Goal: Transaction & Acquisition: Book appointment/travel/reservation

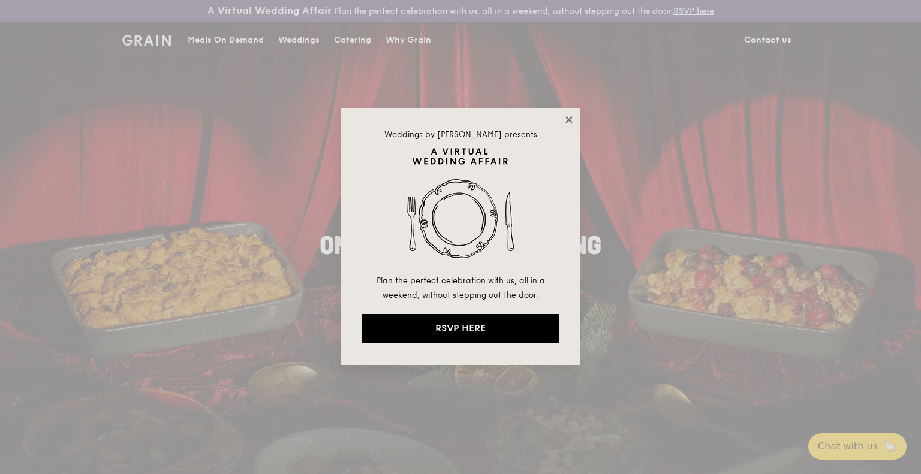
click at [567, 117] on icon at bounding box center [569, 119] width 7 height 7
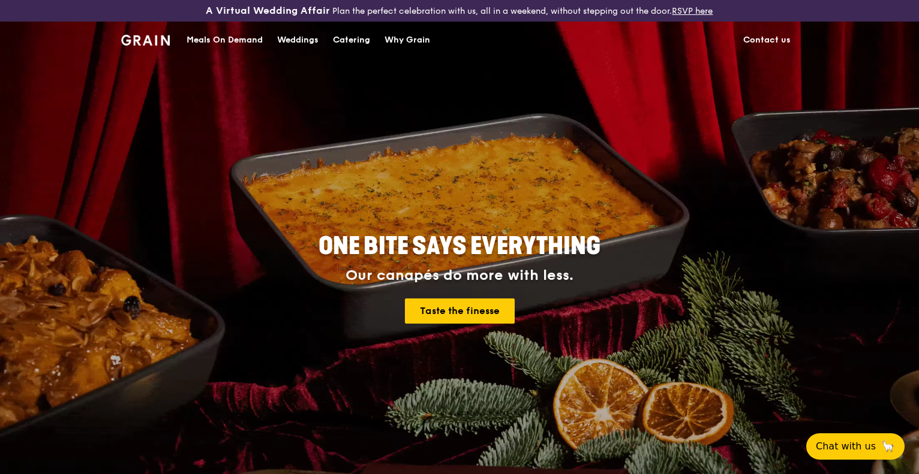
click at [669, 111] on div "ONE BITE SAYS EVERYTHING Our canapés do more with less. Taste the finesse" at bounding box center [460, 280] width 672 height 444
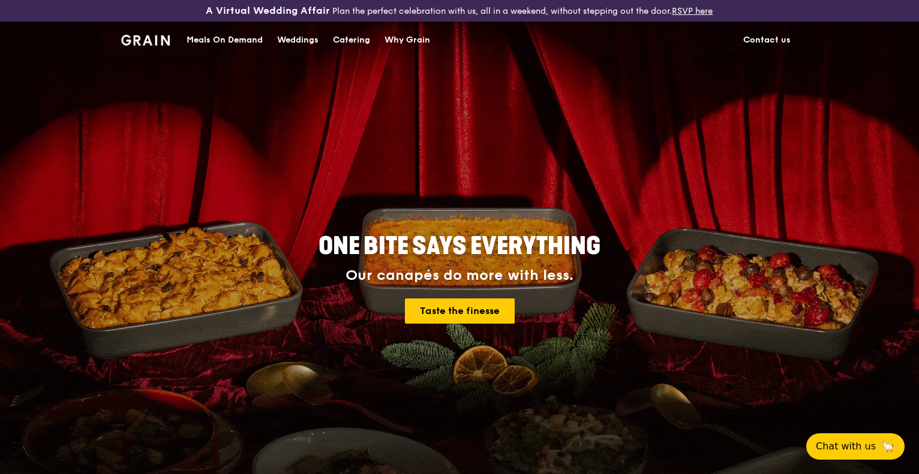
click at [216, 37] on div "Meals On Demand" at bounding box center [225, 40] width 76 height 36
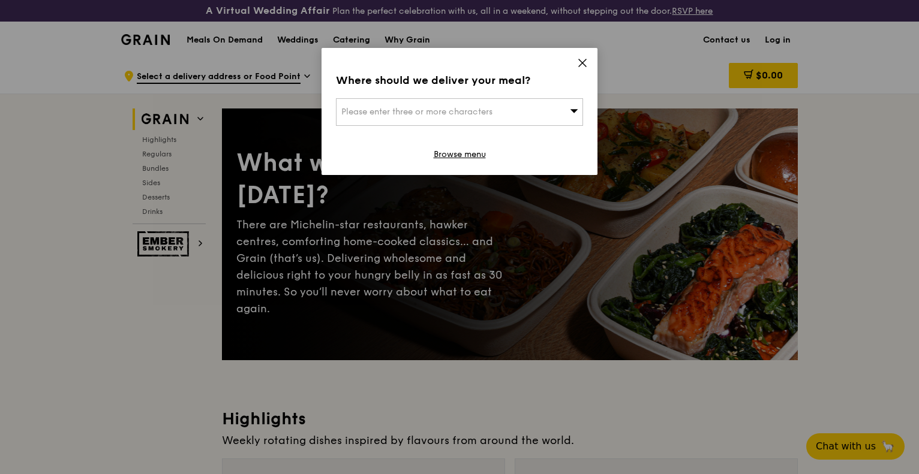
click at [583, 62] on icon at bounding box center [582, 62] width 7 height 7
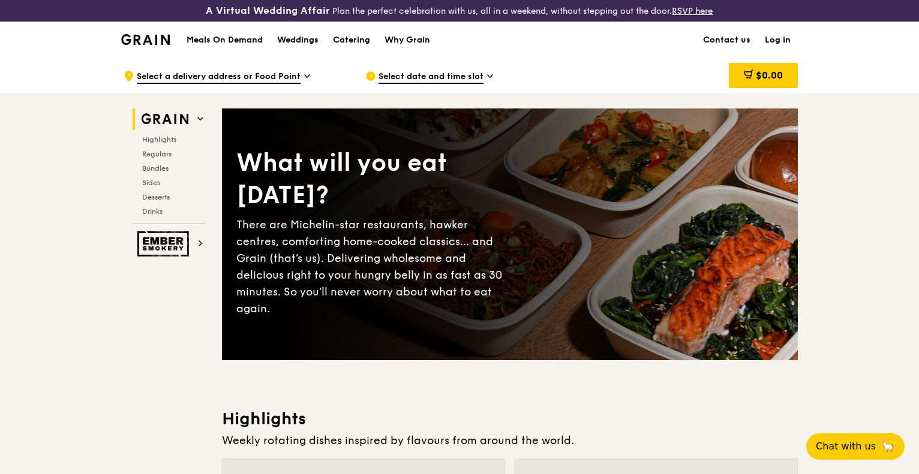
click at [172, 119] on img at bounding box center [164, 120] width 55 height 22
click at [150, 150] on span "Regulars" at bounding box center [158, 154] width 32 height 8
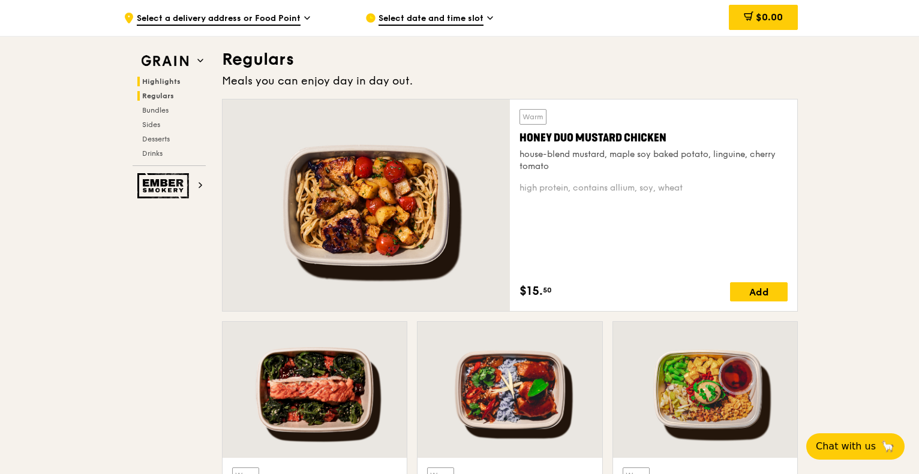
scroll to position [822, 0]
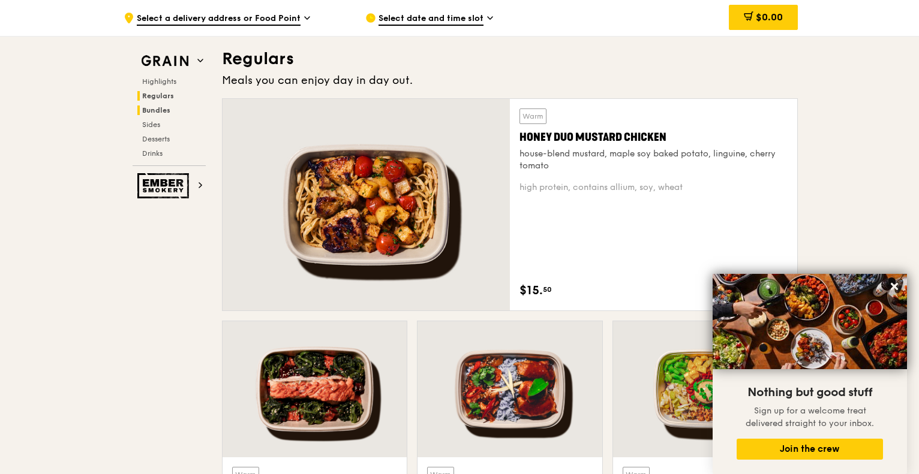
click at [163, 110] on span "Bundles" at bounding box center [156, 110] width 28 height 8
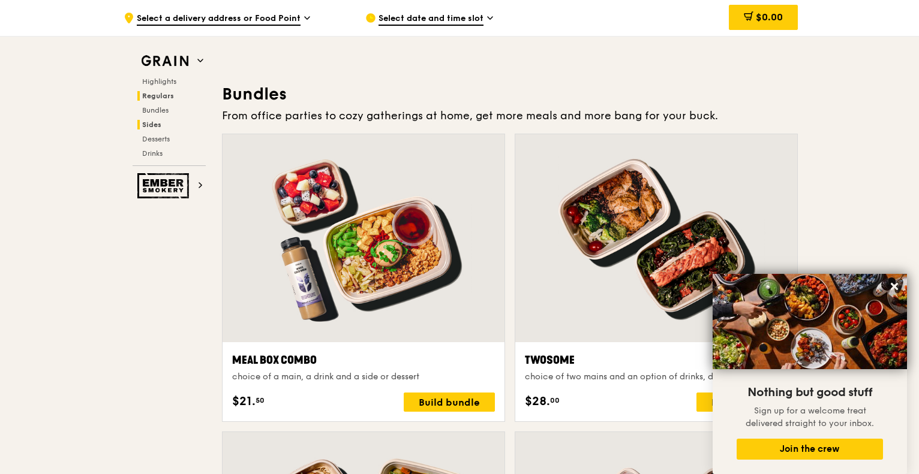
scroll to position [1760, 0]
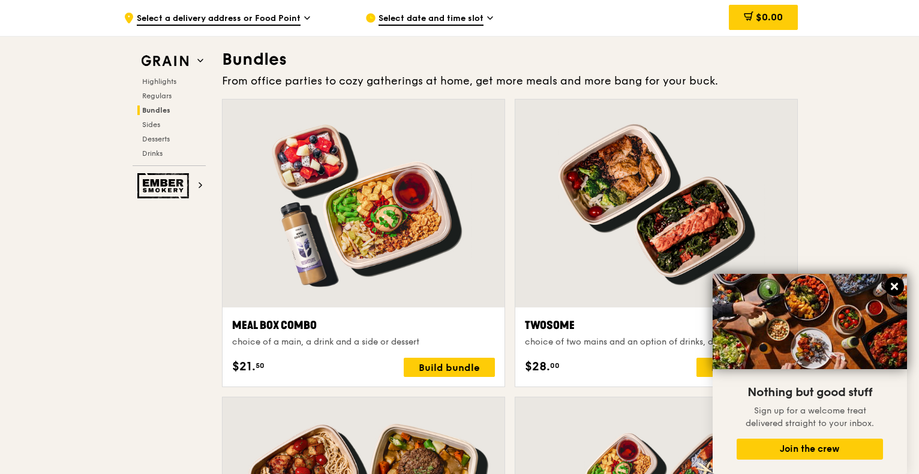
click at [896, 280] on button at bounding box center [894, 286] width 19 height 19
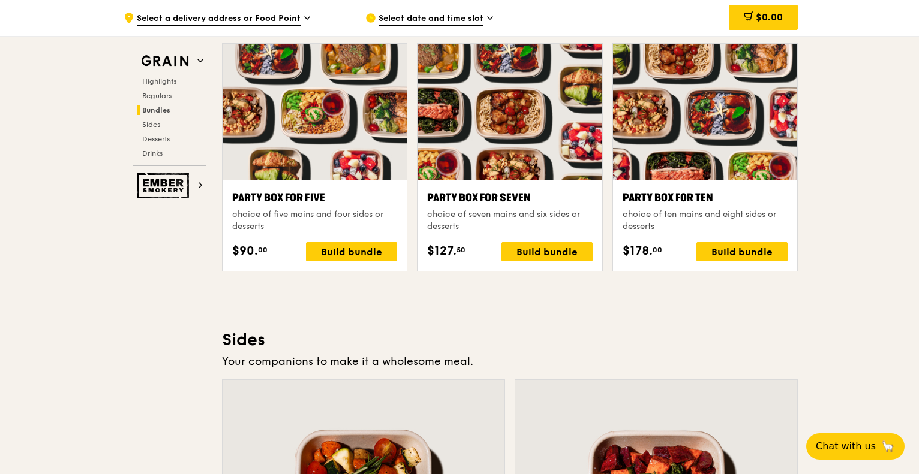
scroll to position [2421, 0]
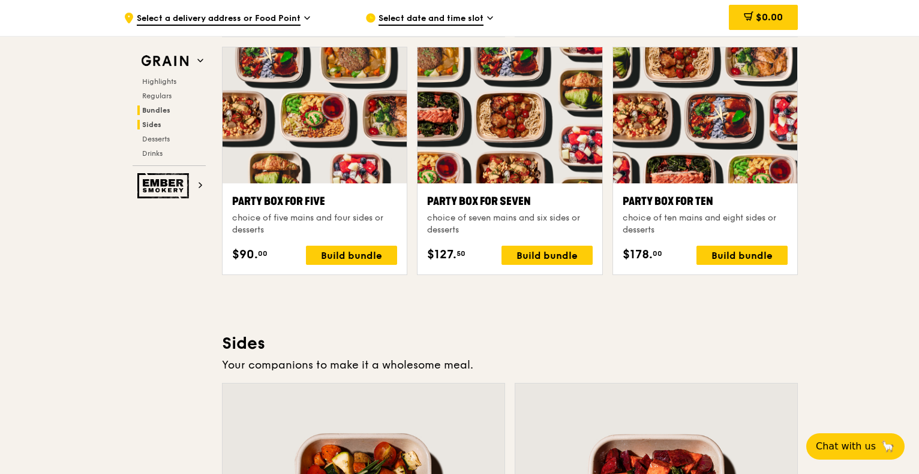
click at [151, 124] on span "Sides" at bounding box center [151, 125] width 19 height 8
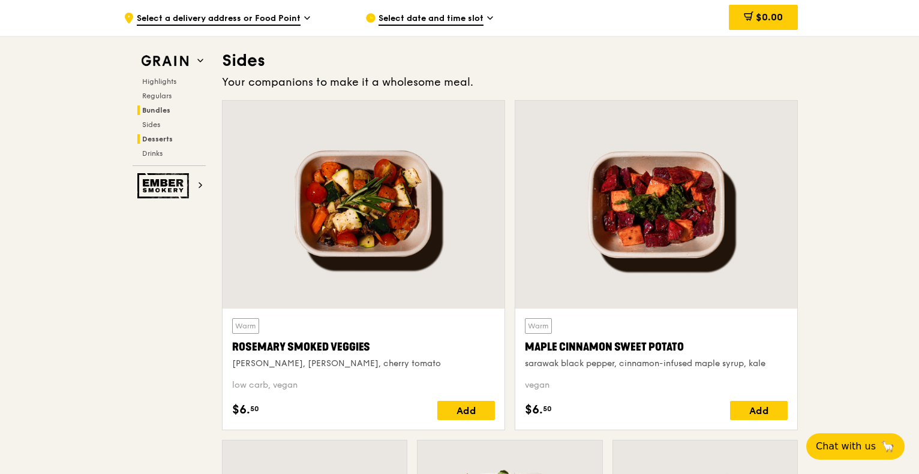
scroll to position [2704, 0]
click at [156, 133] on div "Highlights Regulars Bundles Sides Desserts Drinks" at bounding box center [169, 118] width 73 height 82
click at [155, 135] on span "Desserts" at bounding box center [157, 139] width 31 height 8
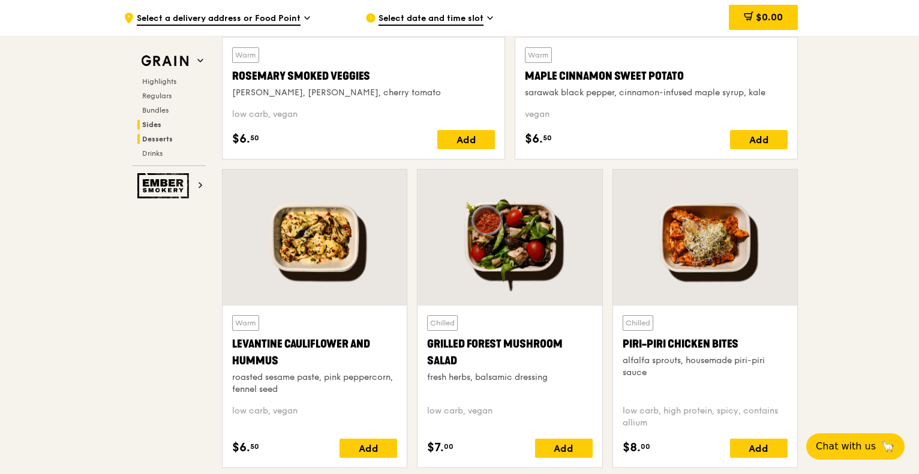
scroll to position [2972, 0]
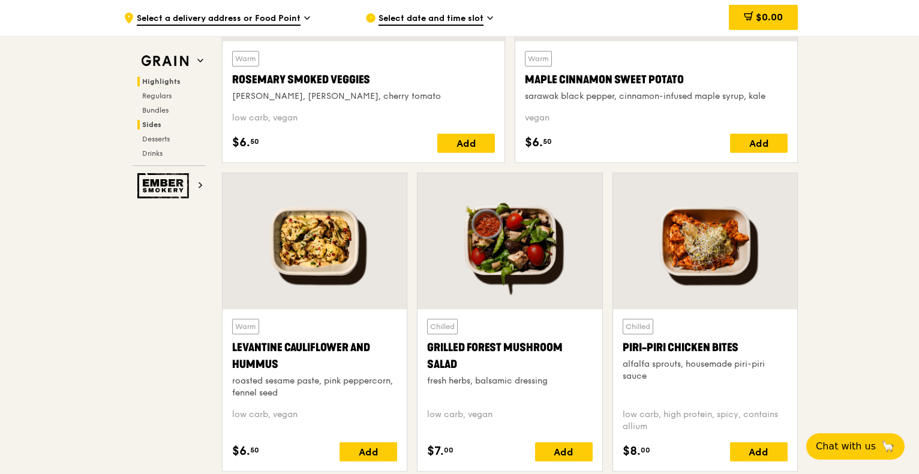
click at [149, 80] on span "Highlights" at bounding box center [161, 81] width 38 height 8
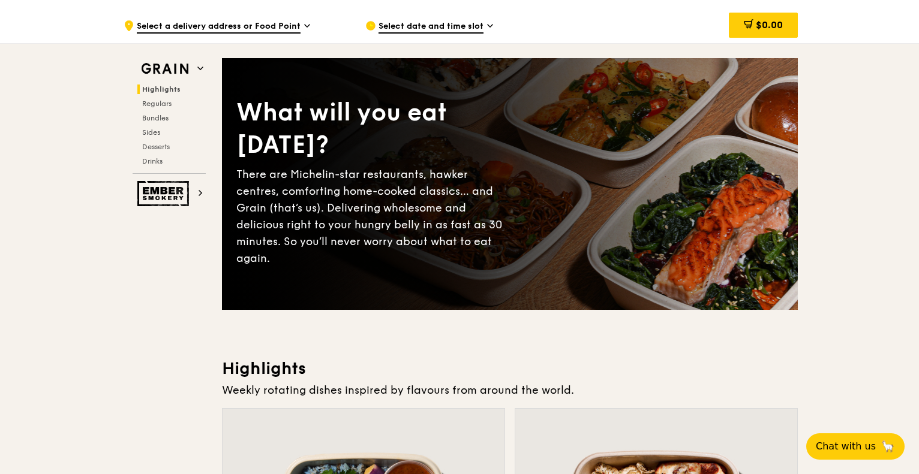
scroll to position [0, 0]
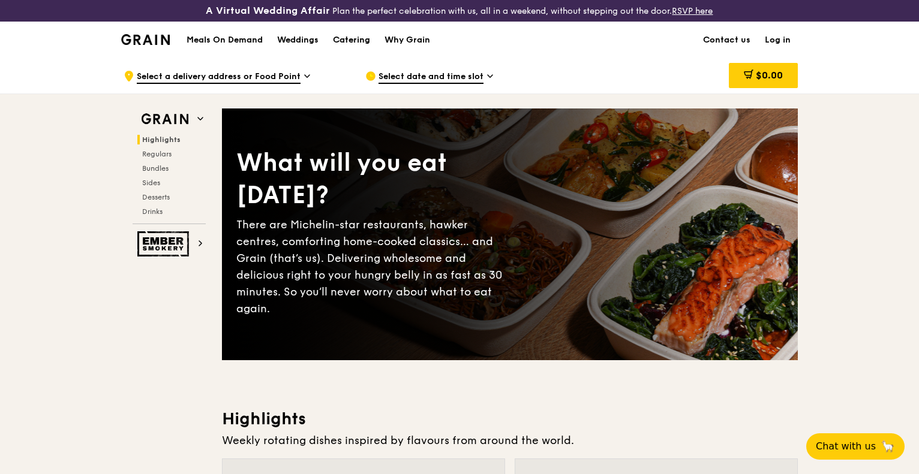
click at [354, 39] on div "Catering" at bounding box center [351, 40] width 37 height 36
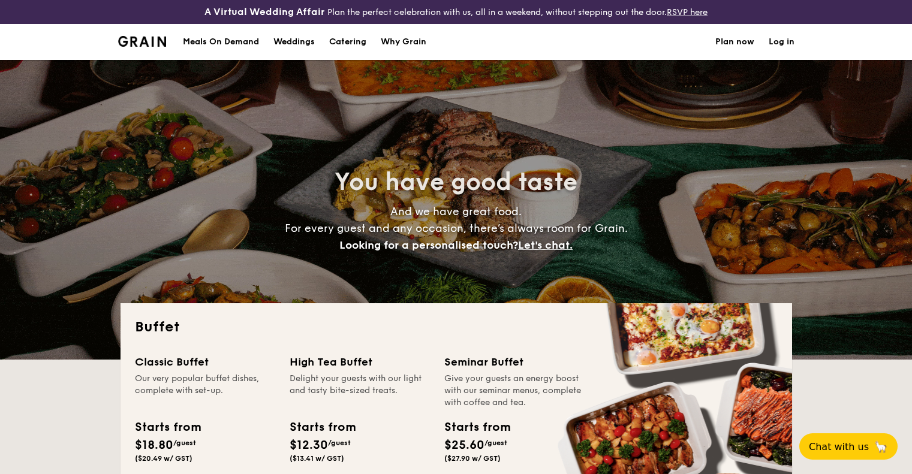
select select
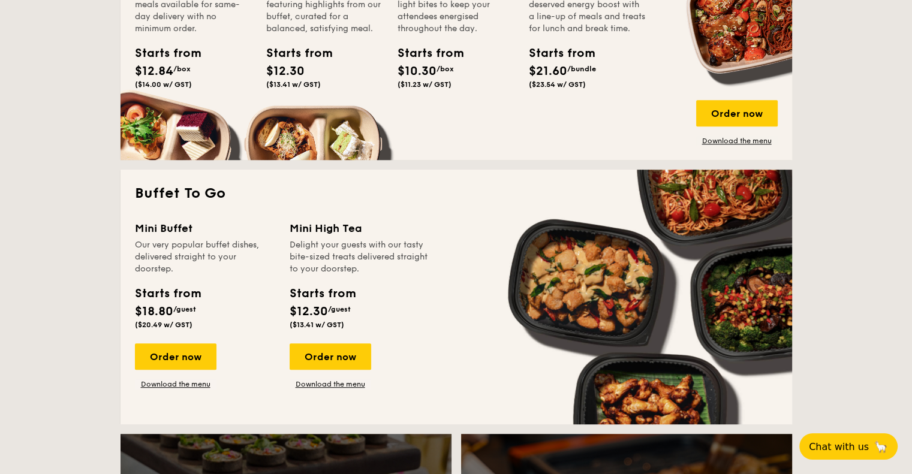
scroll to position [660, 0]
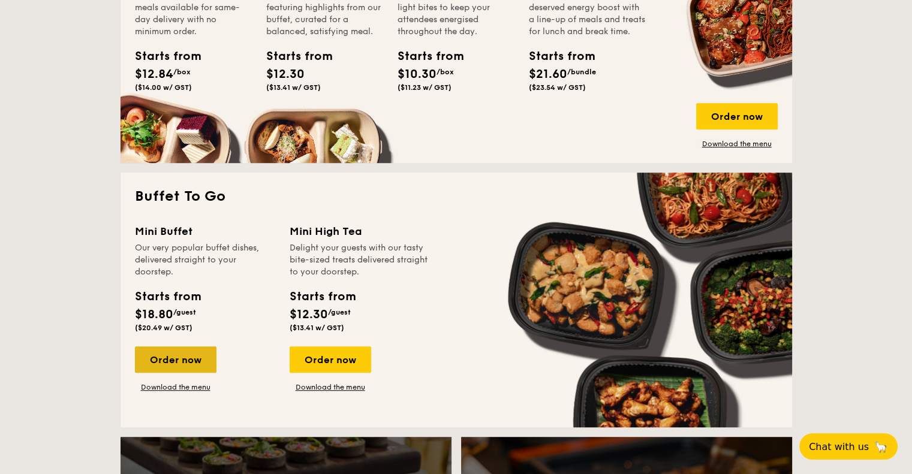
click at [173, 359] on div "Order now" at bounding box center [176, 360] width 82 height 26
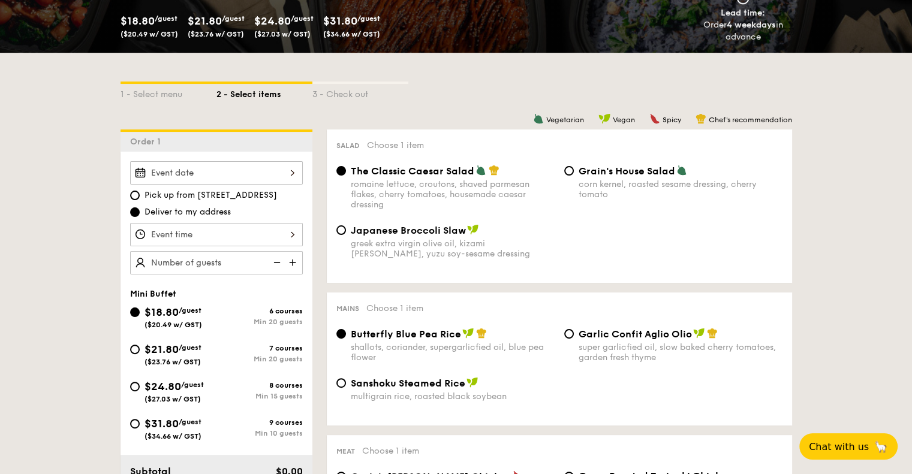
scroll to position [240, 0]
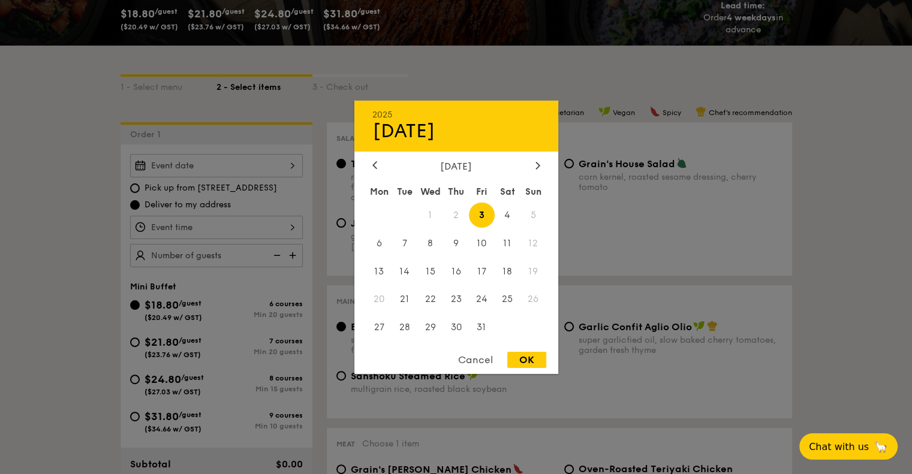
click at [205, 167] on div "2025 Oct [DATE] Tue Wed Thu Fri Sat Sun 1 2 3 4 5 6 7 8 9 10 11 12 13 14 15 16 …" at bounding box center [216, 165] width 173 height 23
click at [403, 236] on span "7" at bounding box center [405, 243] width 26 height 26
click at [540, 365] on div "OK" at bounding box center [526, 360] width 39 height 16
type input "[DATE]"
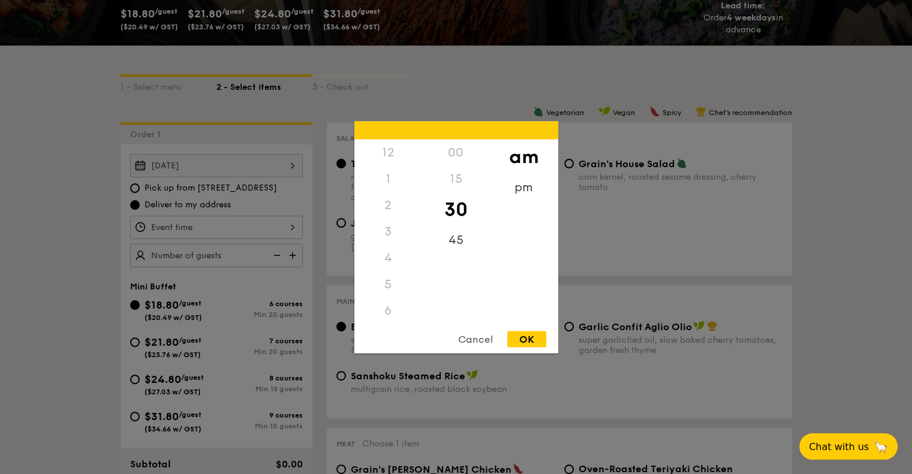
click at [238, 225] on div "12 1 2 3 4 5 6 7 8 9 10 11 00 15 30 45 am pm Cancel OK" at bounding box center [216, 227] width 173 height 23
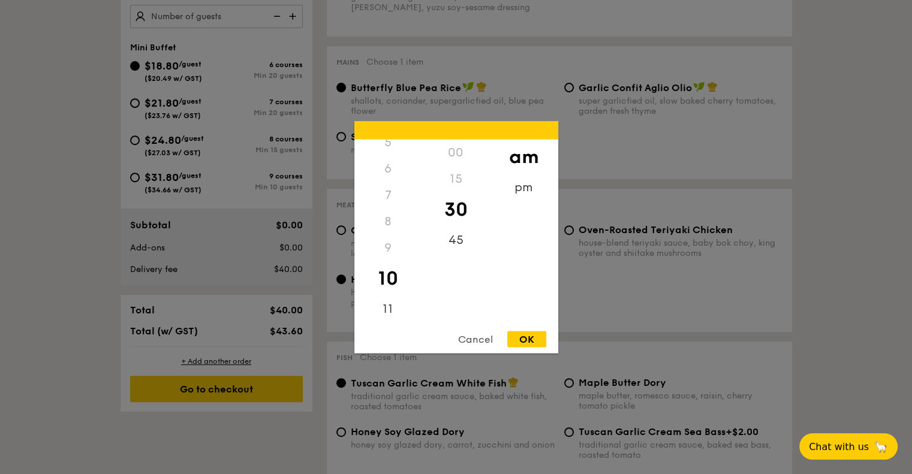
scroll to position [480, 0]
click at [391, 325] on div "12 1 2 3 4 5 6 7 8 9 10 11 00 15 30 45 am pm Cancel OK" at bounding box center [456, 237] width 204 height 232
click at [386, 314] on div "11" at bounding box center [388, 313] width 68 height 35
click at [387, 308] on div "11" at bounding box center [388, 304] width 68 height 35
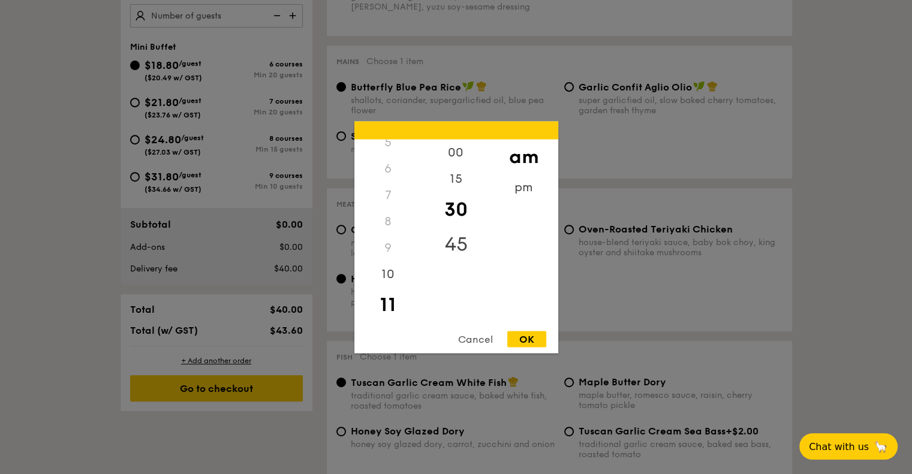
click at [461, 235] on div "45" at bounding box center [456, 244] width 68 height 35
click at [530, 339] on div "OK" at bounding box center [526, 339] width 39 height 16
type input "11:45AM"
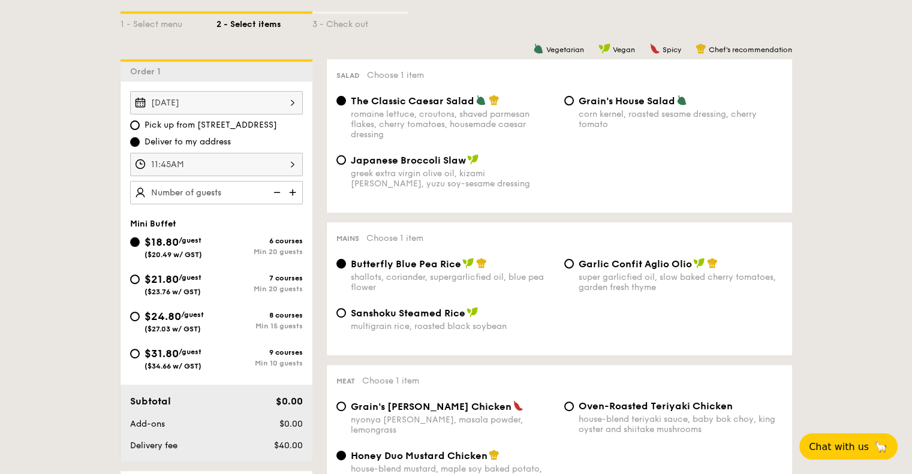
scroll to position [300, 0]
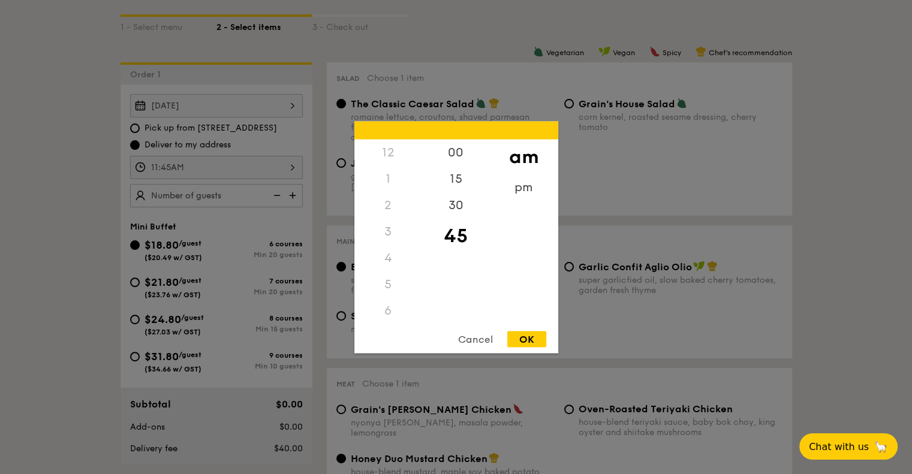
click at [209, 165] on div "11:45AM 12 1 2 3 4 5 6 7 8 9 10 11 00 15 30 45 am pm Cancel OK" at bounding box center [216, 167] width 173 height 23
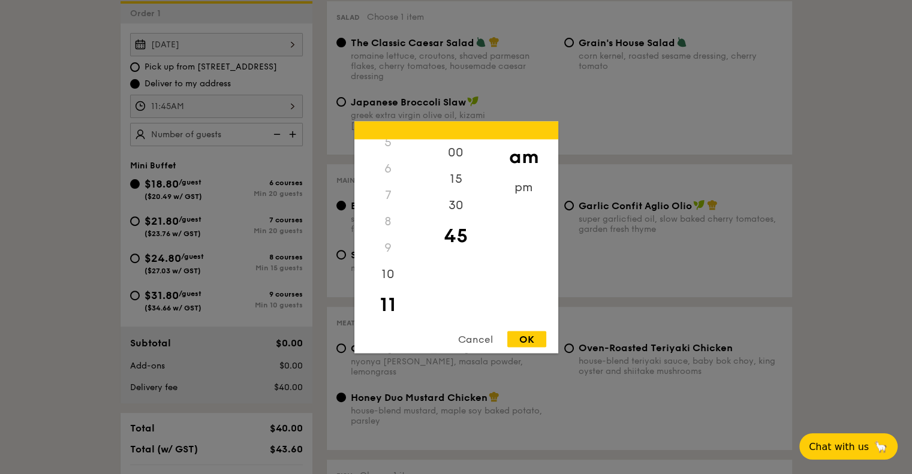
scroll to position [480, 0]
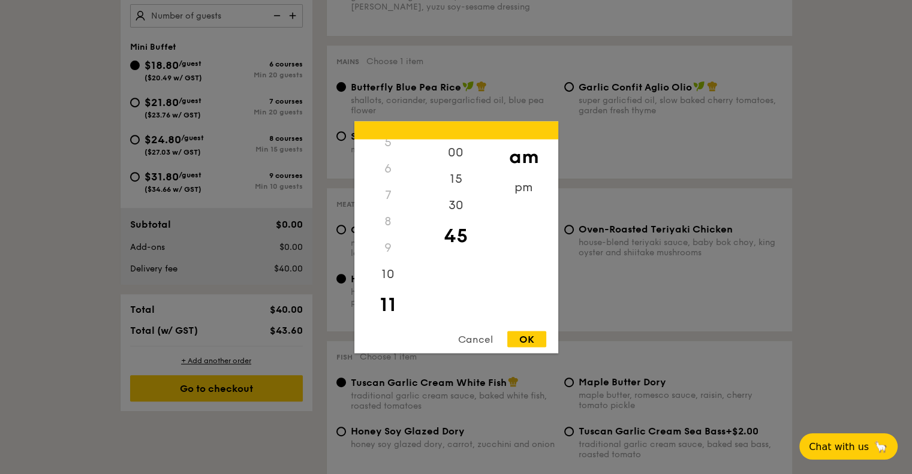
click at [524, 340] on div "OK" at bounding box center [526, 339] width 39 height 16
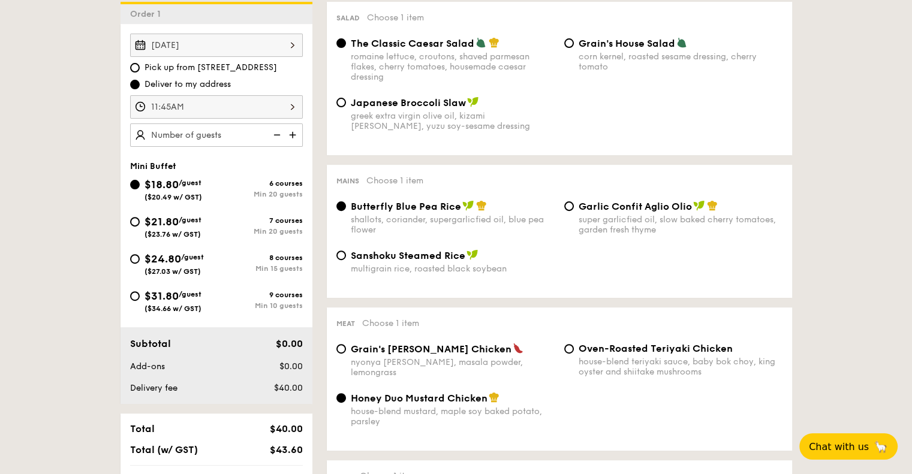
scroll to position [360, 0]
click at [133, 256] on input "$24.80 /guest ($27.03 w/ GST) 8 courses Min 15 guests" at bounding box center [135, 260] width 10 height 10
radio input "true"
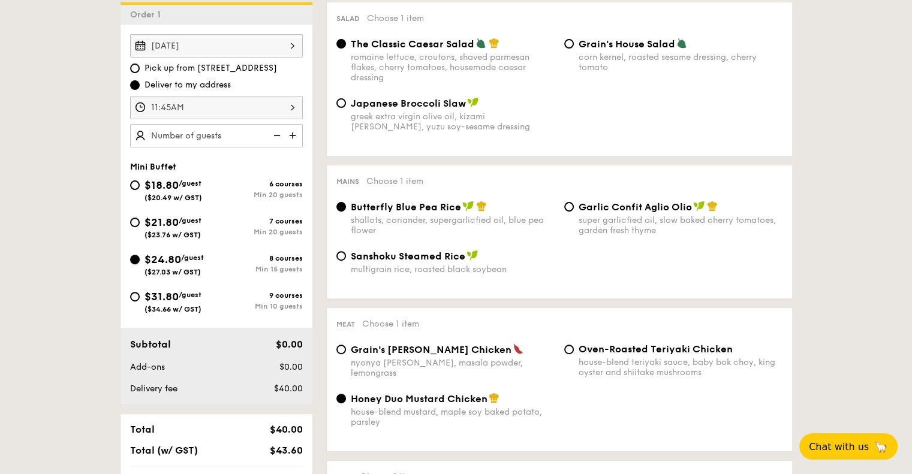
radio input "false"
radio input "true"
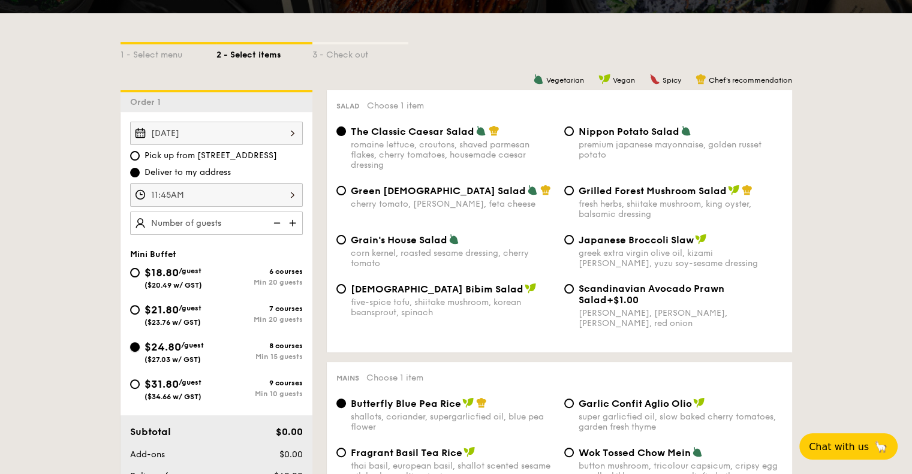
scroll to position [300, 0]
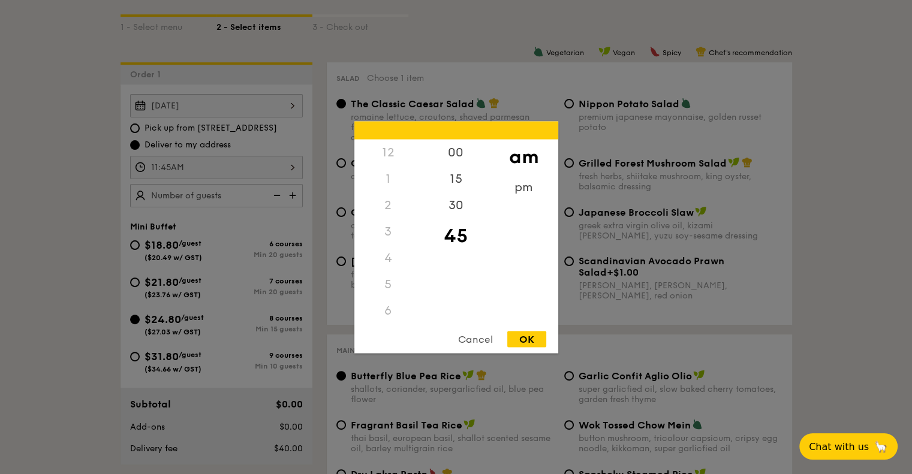
click at [293, 169] on div "11:45AM 12 1 2 3 4 5 6 7 8 9 10 11 00 15 30 45 am pm Cancel OK" at bounding box center [216, 167] width 173 height 23
click at [456, 209] on div "30" at bounding box center [456, 209] width 68 height 35
click at [523, 333] on div "OK" at bounding box center [526, 339] width 39 height 16
type input "11:30AM"
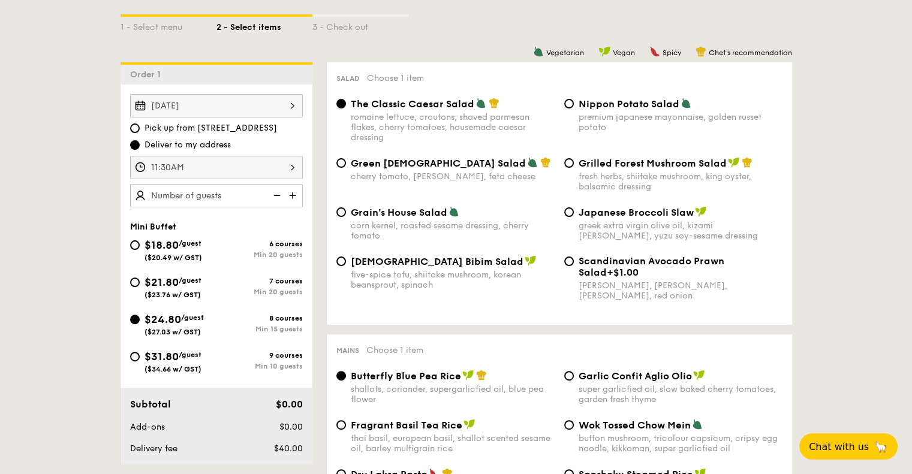
click at [292, 194] on img at bounding box center [294, 195] width 18 height 23
click at [271, 191] on img at bounding box center [276, 195] width 18 height 23
click at [294, 197] on img at bounding box center [294, 195] width 18 height 23
click at [279, 192] on img at bounding box center [276, 195] width 18 height 23
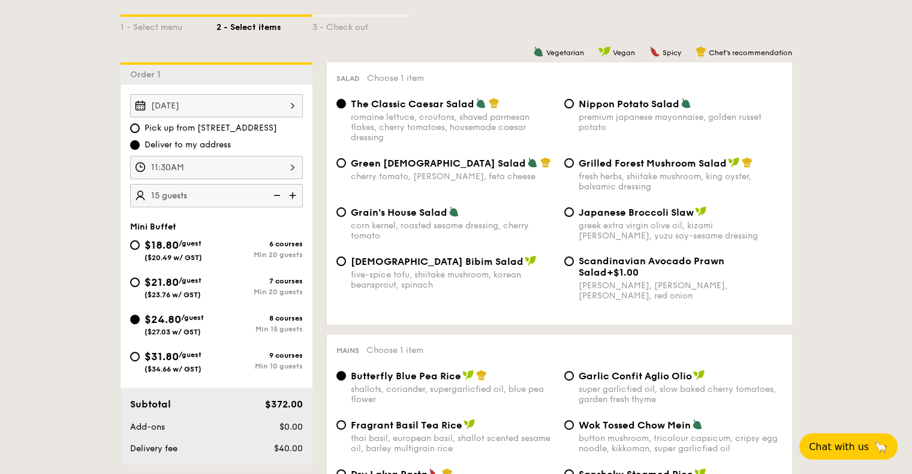
click at [291, 193] on img at bounding box center [294, 195] width 18 height 23
click at [276, 193] on img at bounding box center [276, 195] width 18 height 23
type input "15"
type input "8"
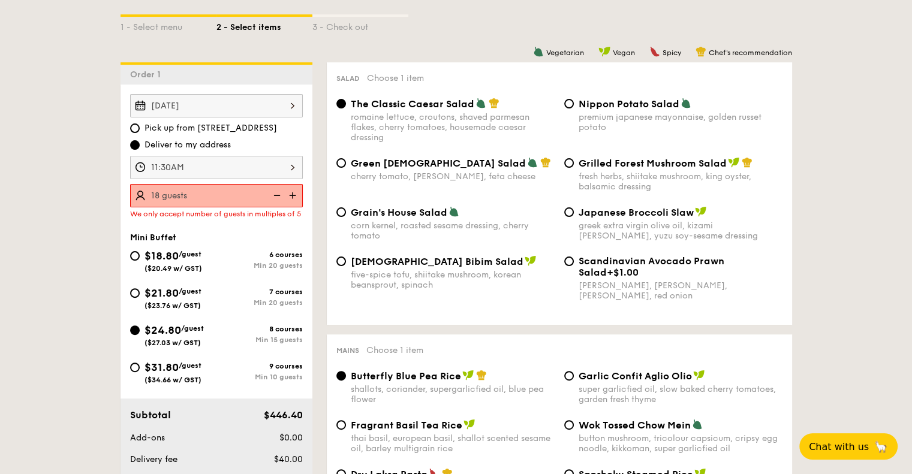
click at [289, 190] on img at bounding box center [294, 195] width 18 height 23
type input "20 guests"
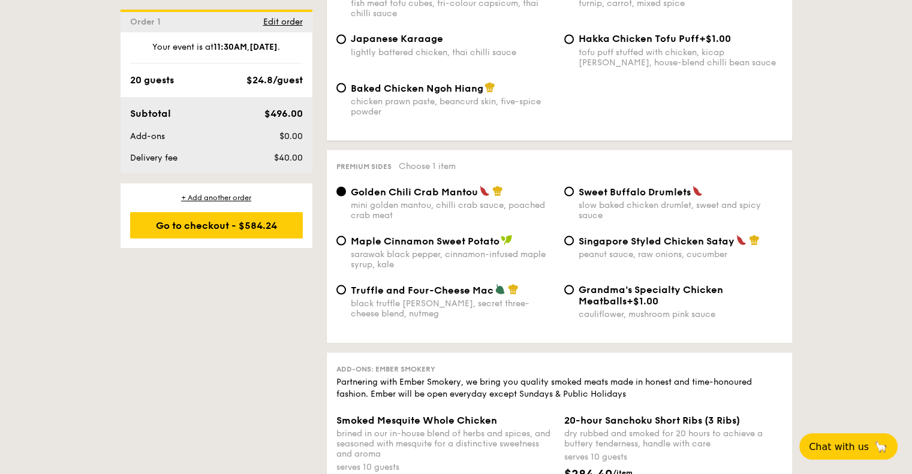
scroll to position [2219, 0]
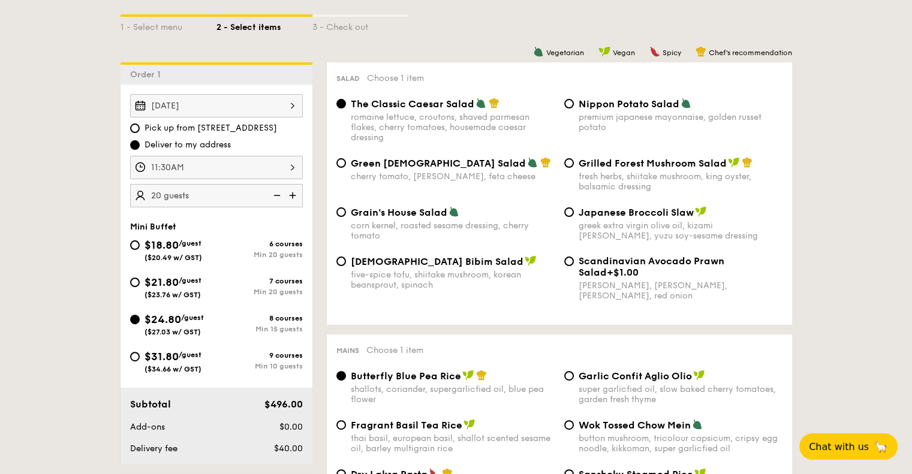
scroll to position [240, 0]
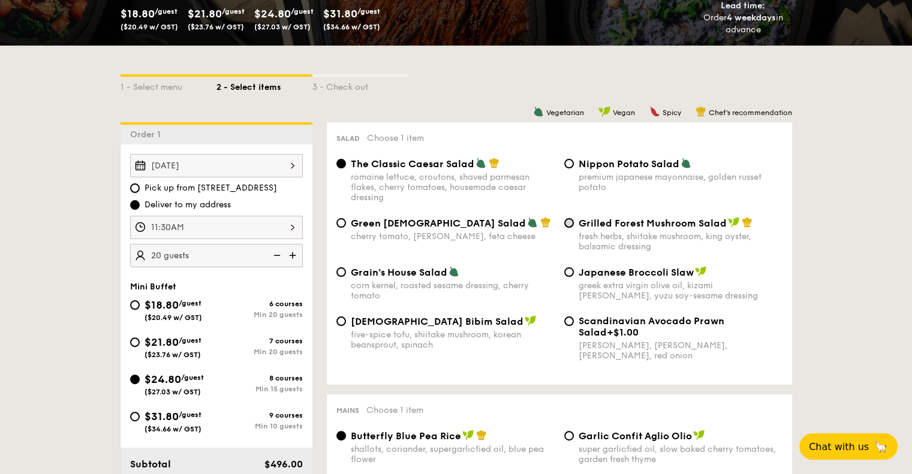
click at [567, 225] on input "Grilled Forest Mushroom Salad fresh herbs, shiitake mushroom, king oyster, bals…" at bounding box center [569, 223] width 10 height 10
radio input "true"
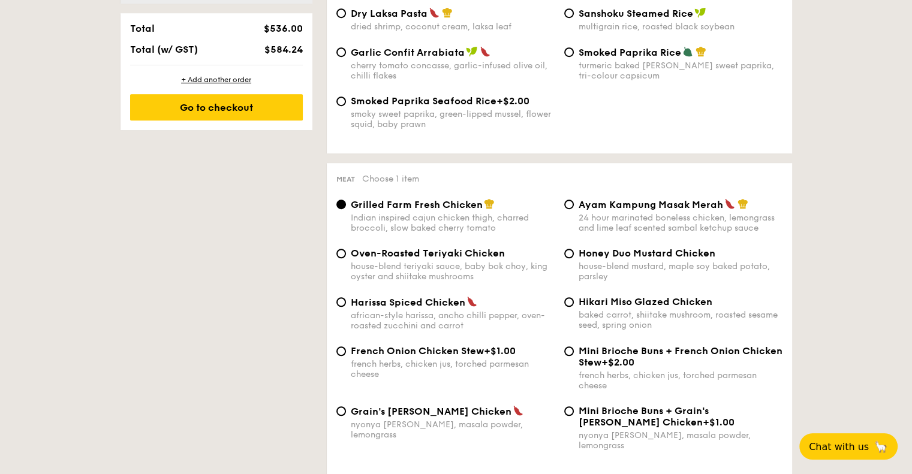
scroll to position [780, 0]
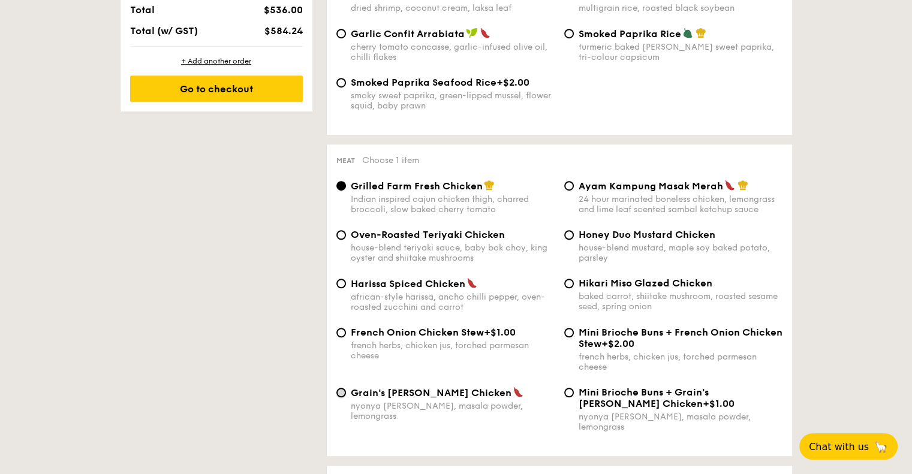
click at [341, 398] on input "Grain's [PERSON_NAME] Chicken nyonya [PERSON_NAME], masala powder, lemongrass" at bounding box center [341, 393] width 10 height 10
radio input "true"
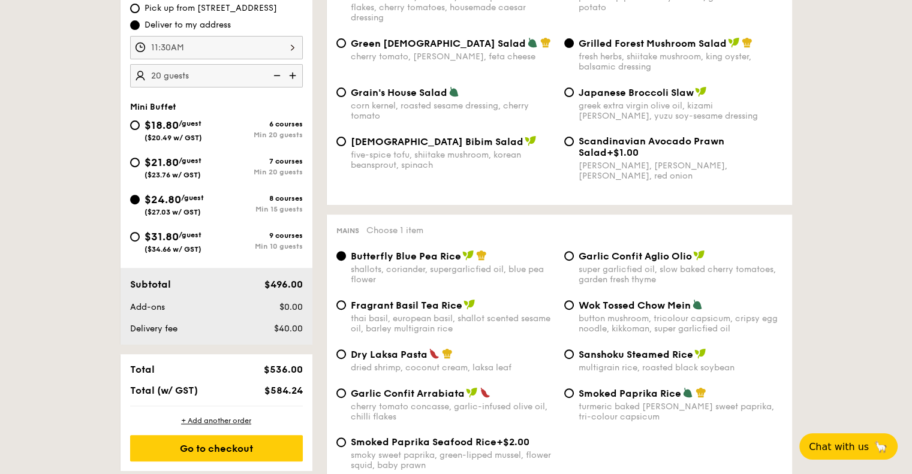
scroll to position [600, 0]
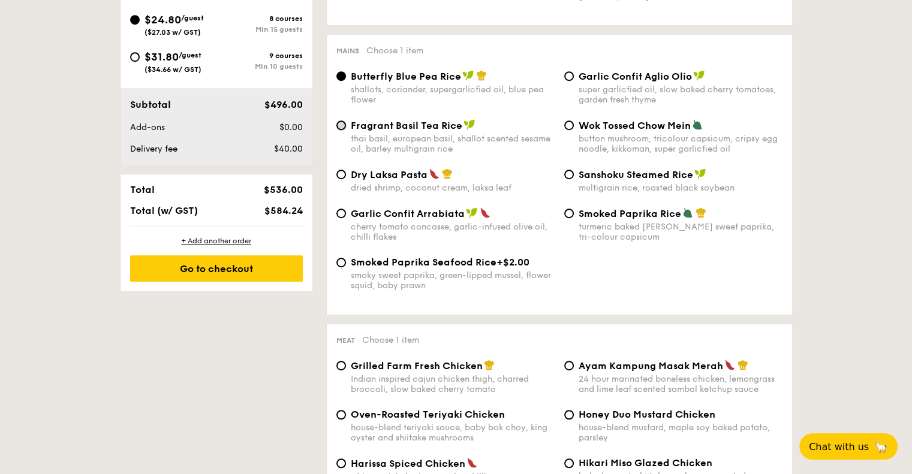
click at [343, 128] on input "Fragrant Basil Tea Rice thai basil, european basil, shallot scented sesame oil,…" at bounding box center [341, 126] width 10 height 10
radio input "true"
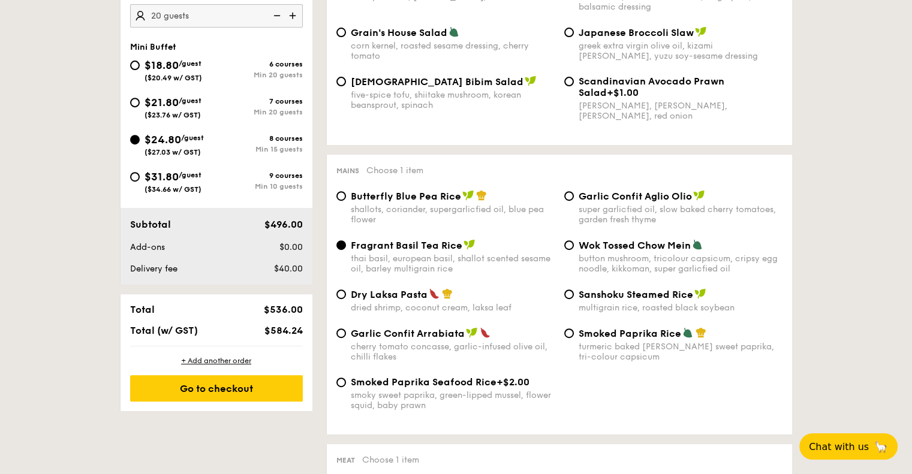
scroll to position [540, 0]
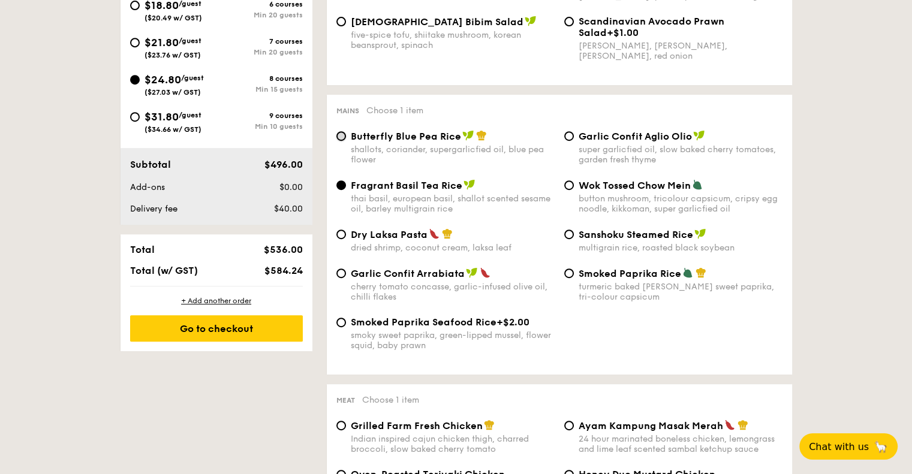
click at [343, 140] on input "Butterfly Blue Pea Rice shallots, coriander, supergarlicfied oil, blue pea flow…" at bounding box center [341, 136] width 10 height 10
radio input "true"
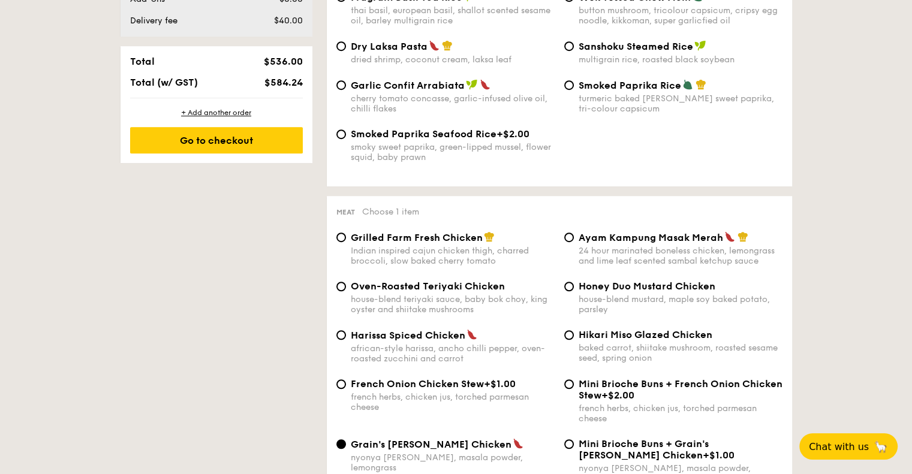
scroll to position [780, 0]
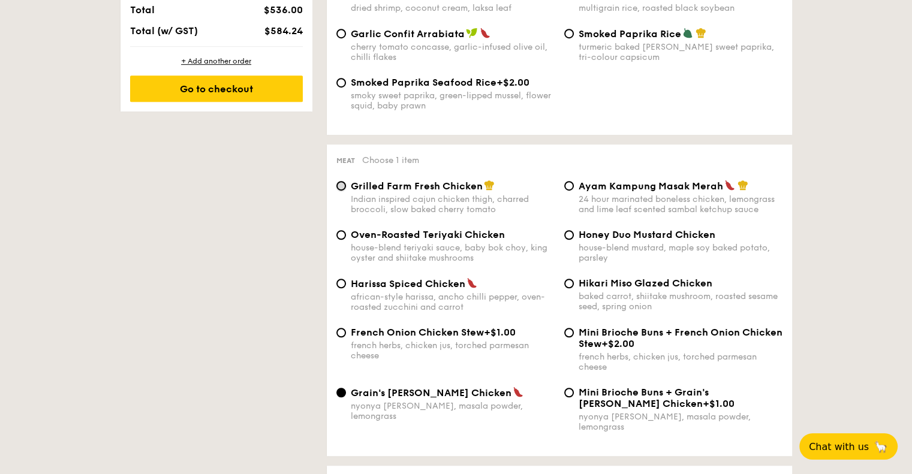
click at [341, 191] on input "Grilled Farm Fresh Chicken Indian inspired cajun chicken thigh, charred broccol…" at bounding box center [341, 186] width 10 height 10
radio input "true"
click at [338, 398] on input "Grain's [PERSON_NAME] Chicken nyonya [PERSON_NAME], masala powder, lemongrass" at bounding box center [341, 393] width 10 height 10
radio input "true"
click at [567, 191] on input "Ayam Kampung Masak Merah 24 hour marinated boneless chicken, lemongrass and lim…" at bounding box center [569, 186] width 10 height 10
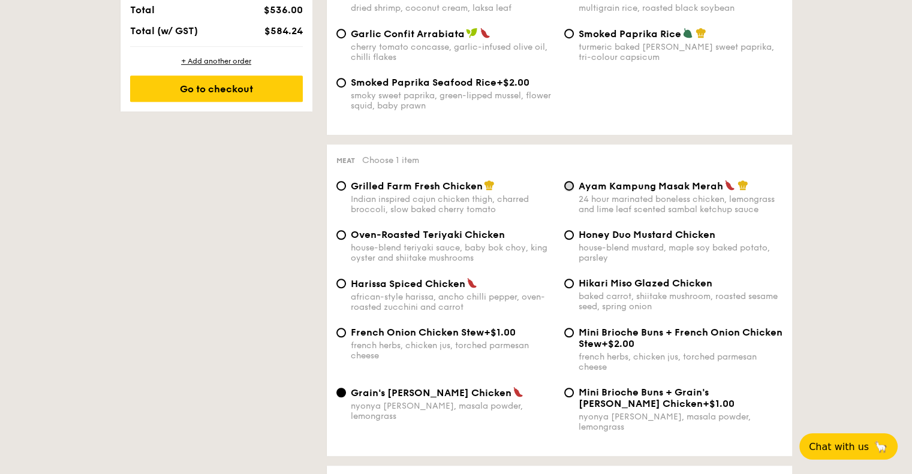
radio input "true"
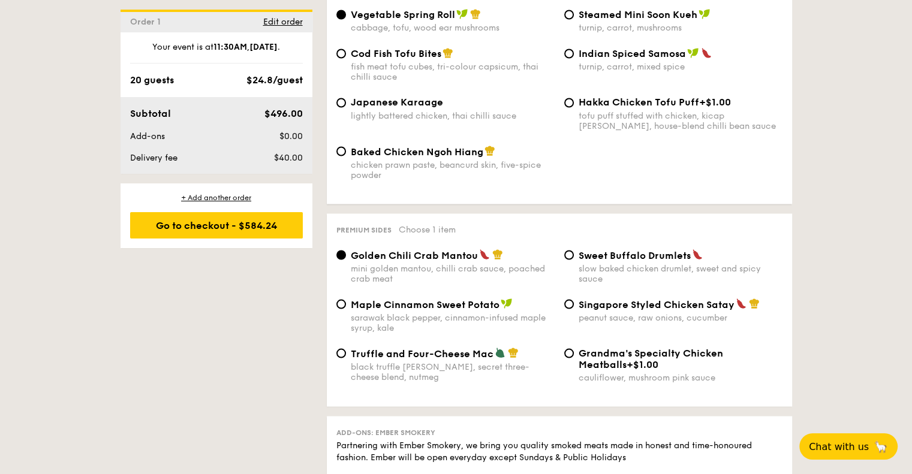
scroll to position [2159, 0]
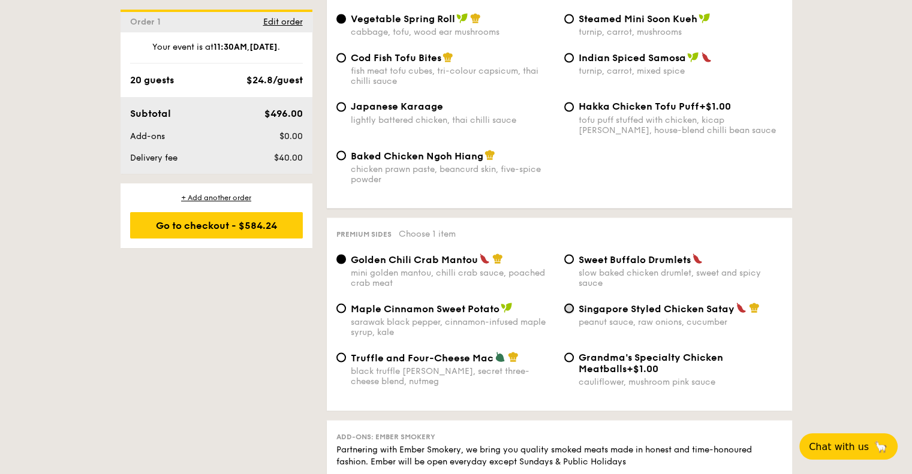
click at [571, 313] on input "Singapore Styled Chicken Satay peanut sauce, raw onions, cucumber" at bounding box center [569, 309] width 10 height 10
radio input "true"
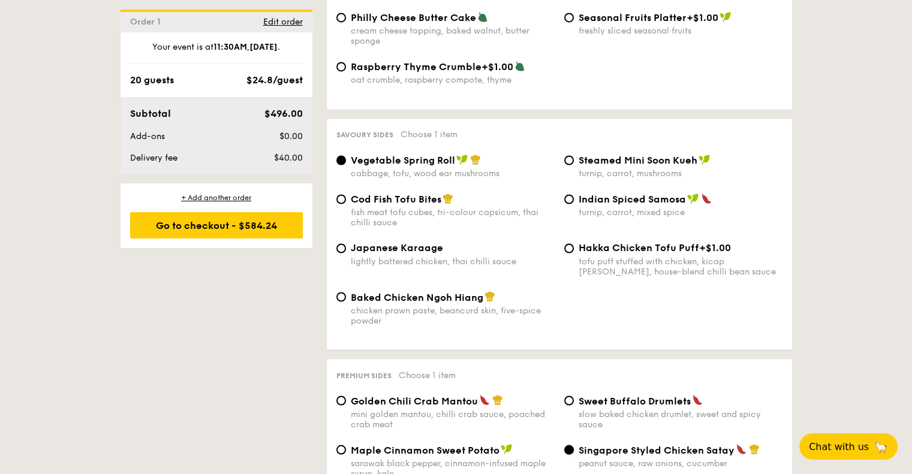
scroll to position [1979, 0]
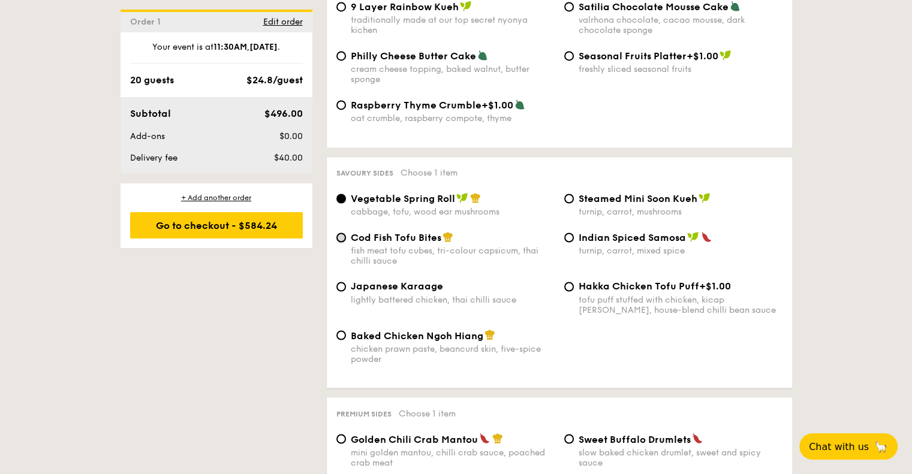
click at [341, 240] on input "Cod Fish Tofu Bites fish meat tofu cubes, tri-colour capsicum, thai chilli sauce" at bounding box center [341, 238] width 10 height 10
radio input "true"
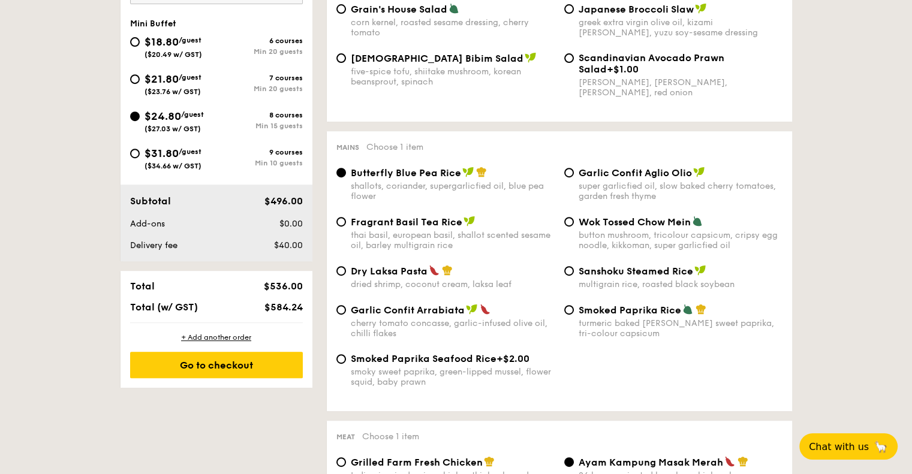
scroll to position [540, 0]
